Goal: Task Accomplishment & Management: Complete application form

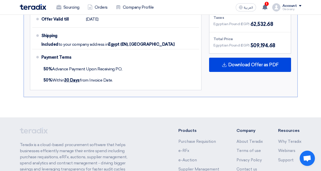
scroll to position [381, 0]
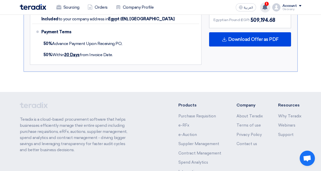
click at [262, 7] on div "1 Your offer for " IP Phone Yealink New PR #10007839" is now Not-competitive -1…" at bounding box center [265, 7] width 10 height 10
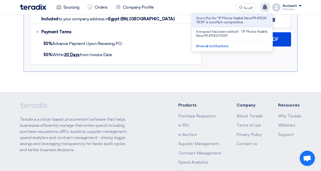
click at [267, 8] on use at bounding box center [265, 7] width 5 height 6
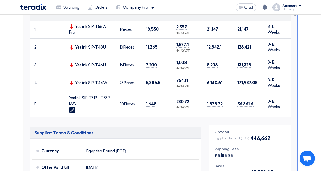
scroll to position [203, 0]
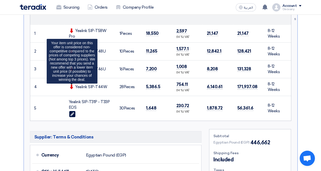
click at [72, 89] on div "Yealink SIP-T44W Your item unit price on this offer is considered non-competiti…" at bounding box center [90, 87] width 43 height 6
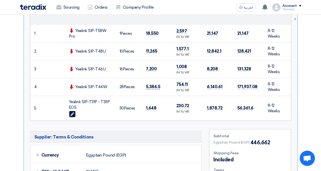
click at [154, 89] on span "5,386.5" at bounding box center [153, 86] width 14 height 5
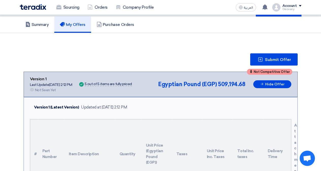
scroll to position [0, 0]
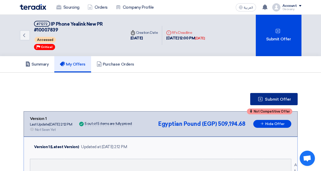
click at [261, 102] on button "Submit Offer" at bounding box center [273, 99] width 47 height 12
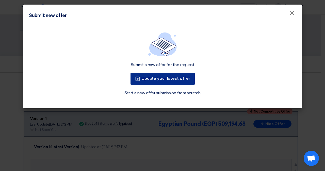
click at [165, 80] on button "Update your latest offer" at bounding box center [162, 79] width 64 height 12
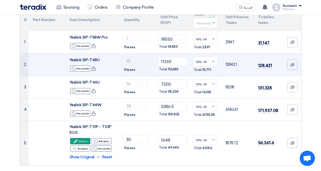
scroll to position [51, 0]
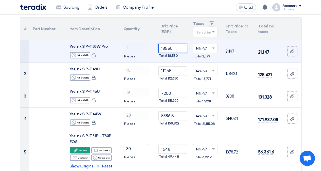
click at [163, 47] on input "18550" at bounding box center [172, 48] width 28 height 9
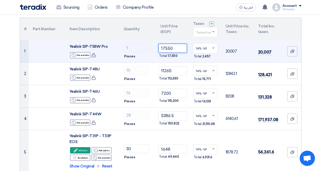
drag, startPoint x: 166, startPoint y: 47, endPoint x: 163, endPoint y: 47, distance: 2.6
click at [163, 47] on input "17550" at bounding box center [172, 48] width 28 height 9
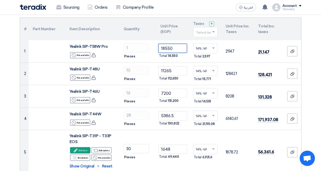
type input "18550"
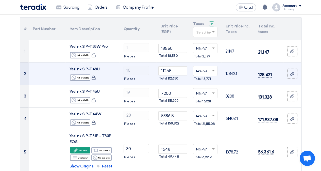
click at [264, 75] on span "128,421" at bounding box center [265, 74] width 14 height 5
click at [265, 74] on span "128,421" at bounding box center [265, 74] width 14 height 5
click at [163, 70] on input "11265" at bounding box center [172, 70] width 28 height 9
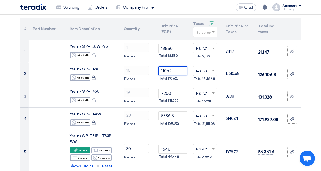
type input "11062"
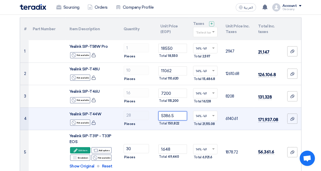
click at [166, 115] on input "5386.5" at bounding box center [172, 115] width 28 height 9
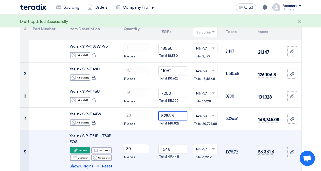
type input "5286.5"
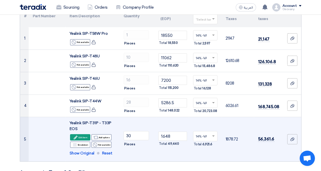
scroll to position [76, 0]
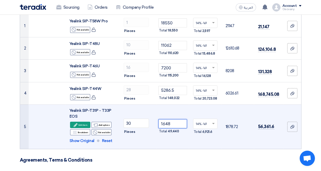
click at [172, 123] on input "1648" at bounding box center [172, 123] width 28 height 9
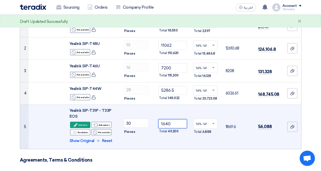
drag, startPoint x: 172, startPoint y: 124, endPoint x: 166, endPoint y: 124, distance: 6.1
click at [166, 124] on input "1640" at bounding box center [172, 123] width 28 height 9
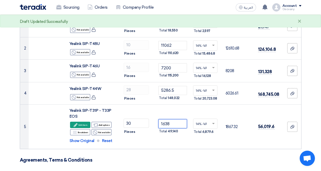
type input "1638"
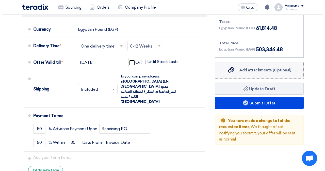
scroll to position [279, 0]
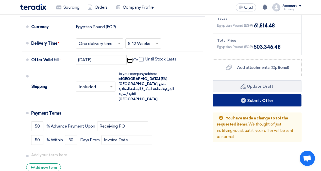
click at [240, 104] on button "Submit Offer" at bounding box center [257, 100] width 89 height 12
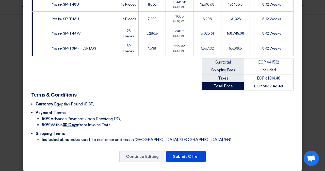
scroll to position [120, 0]
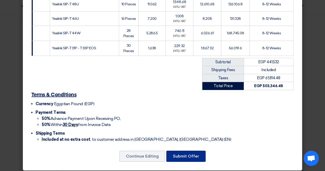
click at [188, 152] on button "Submit Offer" at bounding box center [185, 156] width 39 height 11
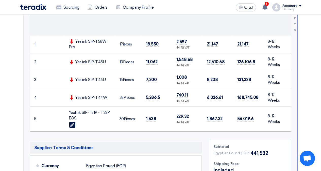
scroll to position [194, 0]
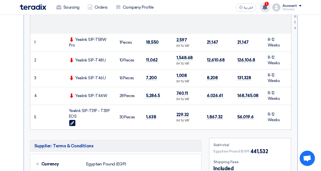
click at [268, 6] on icon at bounding box center [265, 7] width 6 height 6
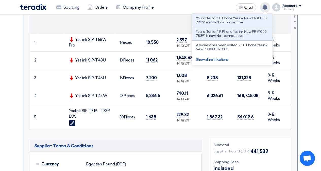
click at [268, 6] on icon at bounding box center [265, 7] width 6 height 6
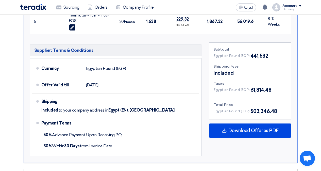
scroll to position [296, 0]
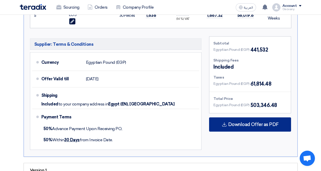
click at [216, 125] on div "Download Offer as PDF" at bounding box center [250, 124] width 82 height 14
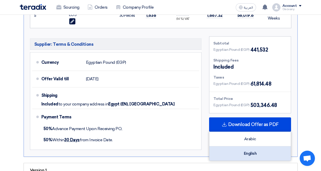
click at [254, 151] on div "English" at bounding box center [249, 153] width 81 height 14
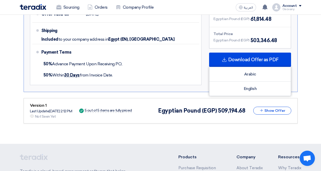
scroll to position [372, 0]
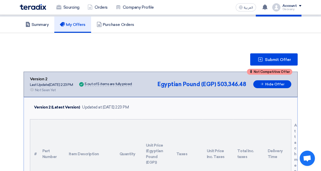
scroll to position [17, 0]
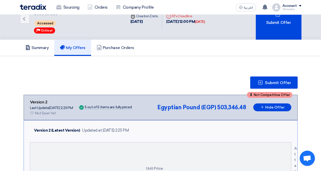
click at [183, 83] on div "Submit Offer" at bounding box center [161, 82] width 274 height 12
click at [113, 45] on link "Purchase Orders" at bounding box center [115, 48] width 49 height 16
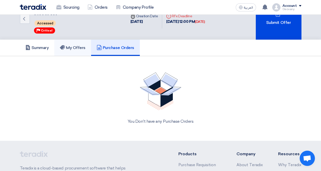
click at [84, 45] on link "My Offers" at bounding box center [72, 48] width 37 height 16
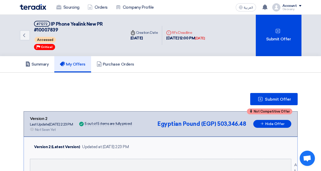
drag, startPoint x: 174, startPoint y: 33, endPoint x: 211, endPoint y: 38, distance: 36.7
click at [205, 38] on div "Deadline RFx Deadline [DATE] 12:00 PM [DATE]" at bounding box center [185, 35] width 39 height 11
click at [205, 39] on div "[DATE]" at bounding box center [200, 38] width 10 height 5
click at [26, 35] on icon "Back" at bounding box center [24, 35] width 6 height 6
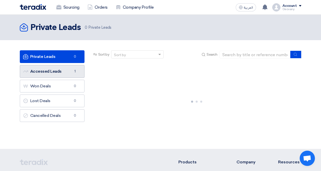
click at [47, 71] on link "Accessed Leads Accessed Leads 1" at bounding box center [52, 71] width 65 height 13
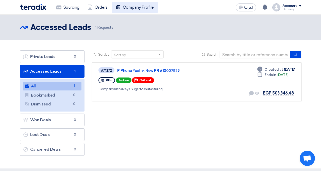
click at [128, 11] on link "Company Profile" at bounding box center [135, 7] width 46 height 11
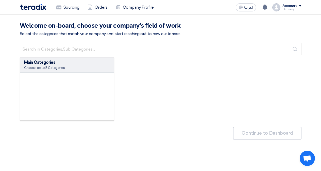
click at [68, 86] on div at bounding box center [67, 97] width 94 height 48
click at [93, 9] on link "Orders" at bounding box center [98, 7] width 28 height 11
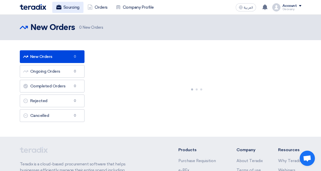
click at [66, 6] on link "Sourcing" at bounding box center [67, 7] width 31 height 11
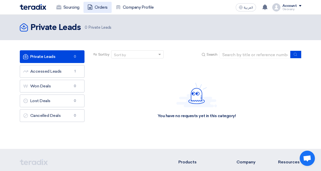
click at [93, 6] on icon at bounding box center [90, 7] width 5 height 5
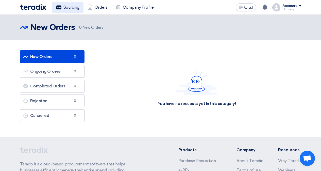
click at [66, 8] on link "Sourcing" at bounding box center [67, 7] width 31 height 11
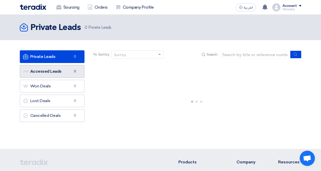
click at [60, 68] on link "Accessed Leads Accessed Leads 0" at bounding box center [52, 71] width 65 height 13
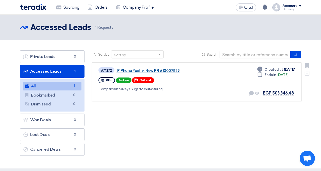
click at [157, 70] on link "IP Phone Yealink New PR #10007839" at bounding box center [180, 70] width 127 height 5
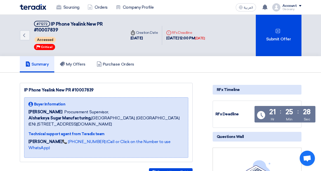
click at [153, 70] on div "Summary My Offers Purchase Orders" at bounding box center [161, 64] width 282 height 16
